Goal: Task Accomplishment & Management: Manage account settings

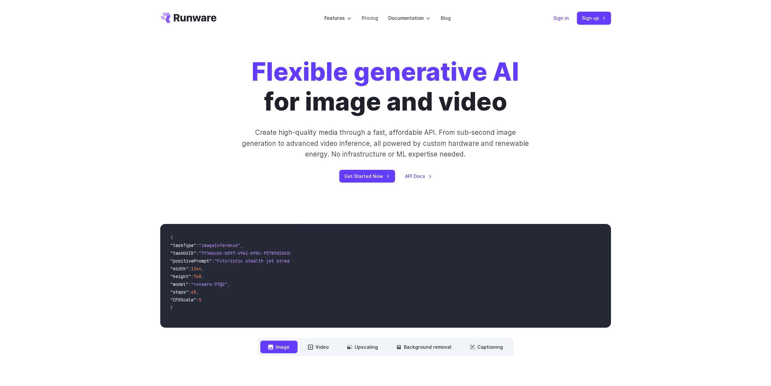
click at [566, 19] on link "Sign in" at bounding box center [562, 17] width 16 height 7
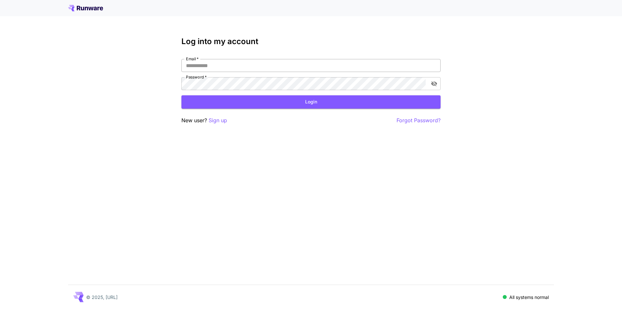
click at [233, 67] on input "Email   *" at bounding box center [310, 65] width 259 height 13
type input "**********"
click button "Login" at bounding box center [310, 101] width 259 height 13
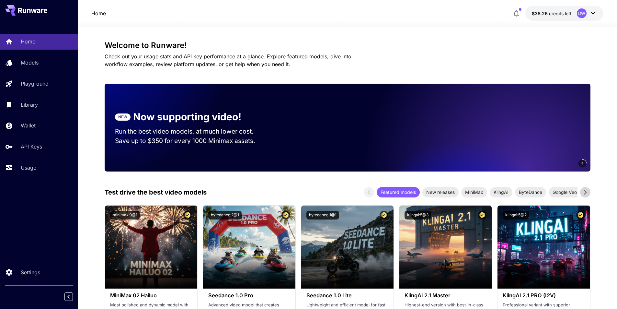
click at [583, 15] on div "DW" at bounding box center [582, 13] width 10 height 10
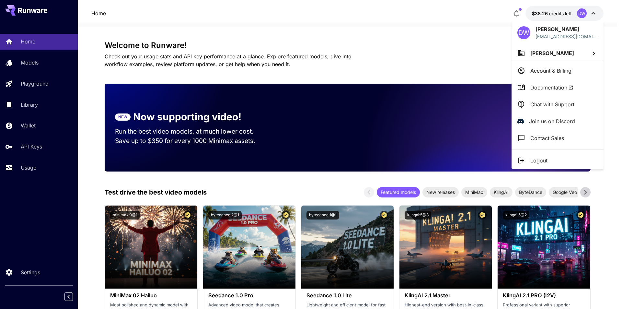
click at [519, 13] on div at bounding box center [311, 154] width 622 height 309
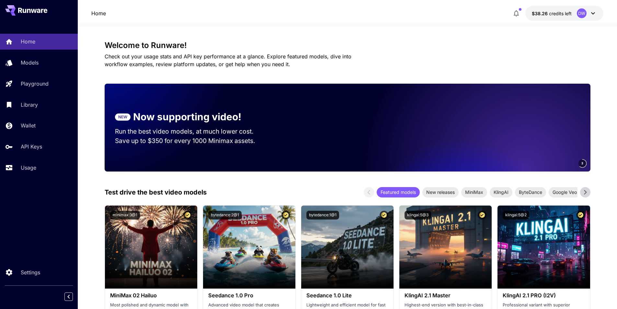
click at [517, 13] on icon "button" at bounding box center [517, 13] width 8 height 8
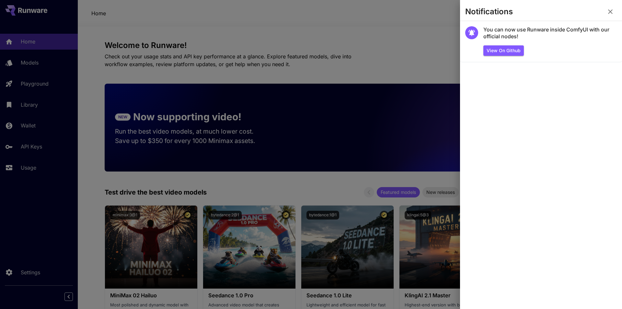
click at [613, 15] on icon "button" at bounding box center [610, 12] width 8 height 8
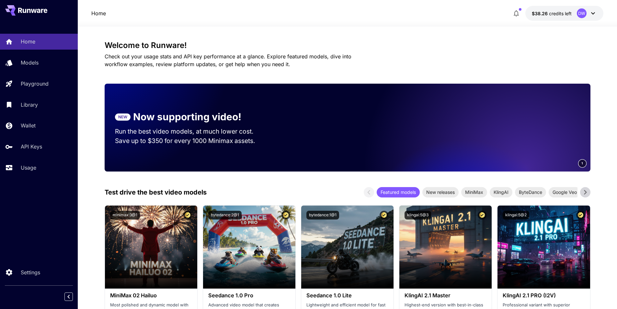
click at [587, 11] on div "DW" at bounding box center [587, 13] width 20 height 10
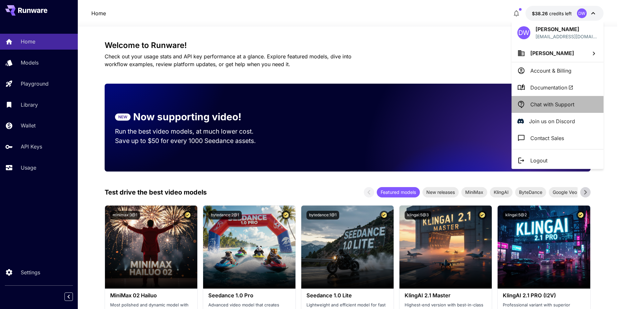
click at [550, 102] on p "Chat with Support" at bounding box center [552, 104] width 44 height 8
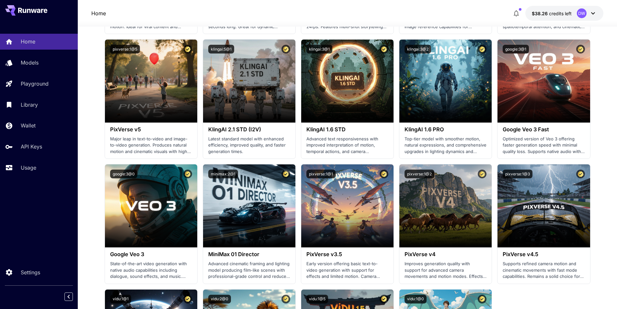
scroll to position [292, 0]
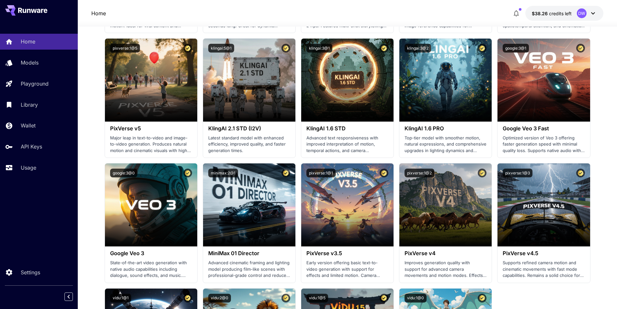
click at [515, 13] on icon "button" at bounding box center [516, 13] width 5 height 6
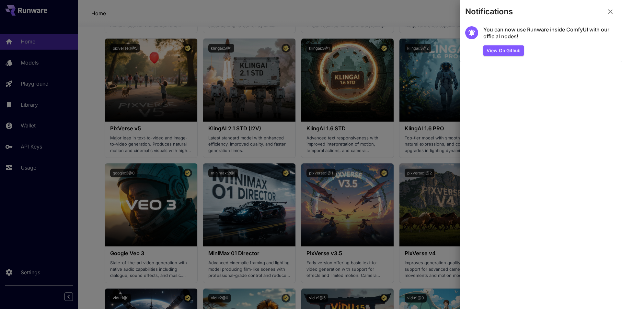
click at [252, 14] on div at bounding box center [311, 154] width 622 height 309
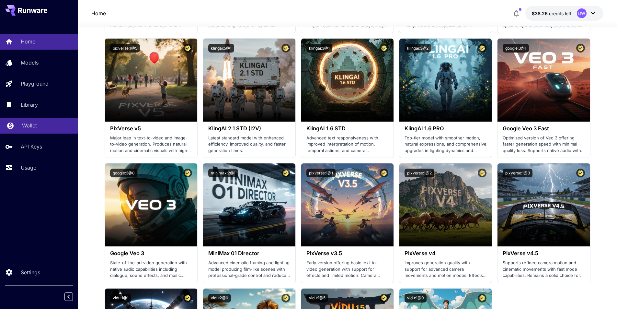
click at [38, 129] on div "Wallet" at bounding box center [47, 125] width 51 height 8
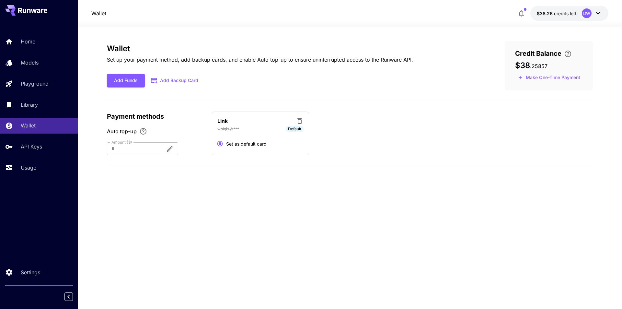
drag, startPoint x: 34, startPoint y: 40, endPoint x: 68, endPoint y: 51, distance: 36.5
click at [34, 40] on p "Home" at bounding box center [28, 42] width 15 height 8
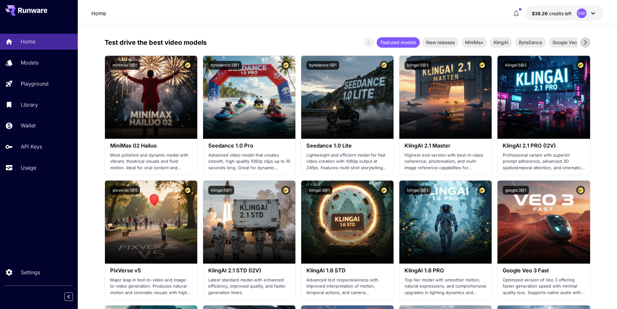
scroll to position [227, 0]
